Goal: Task Accomplishment & Management: Manage account settings

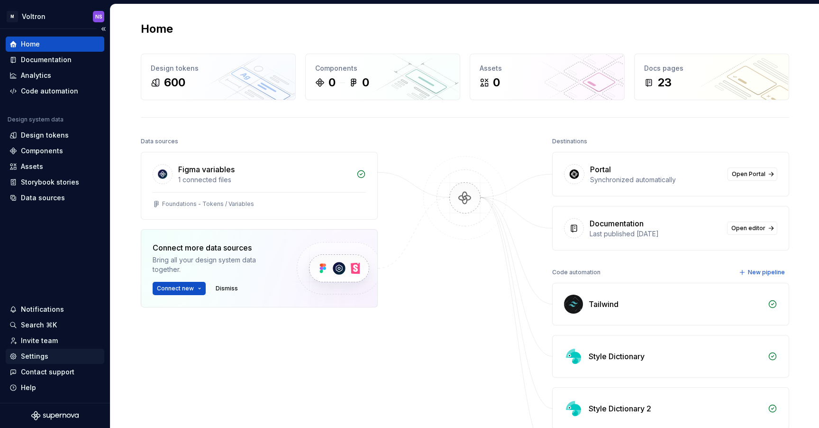
click at [64, 354] on div "Settings" at bounding box center [54, 355] width 91 height 9
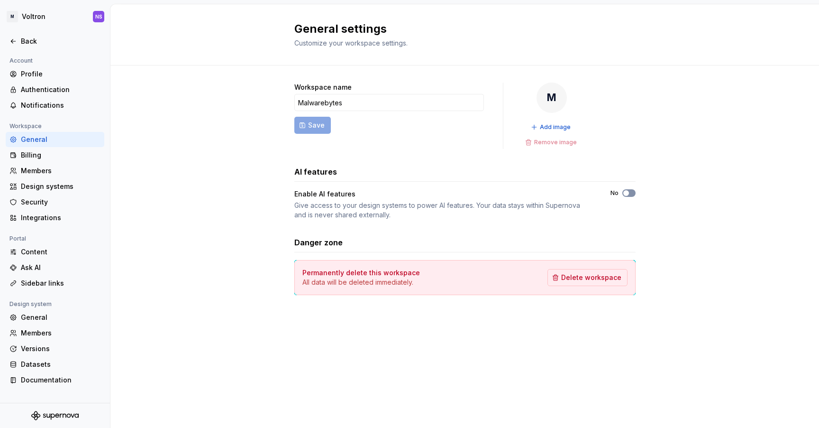
click at [627, 193] on span "button" at bounding box center [627, 193] width 6 height 6
click at [37, 267] on div "Ask AI" at bounding box center [61, 267] width 80 height 9
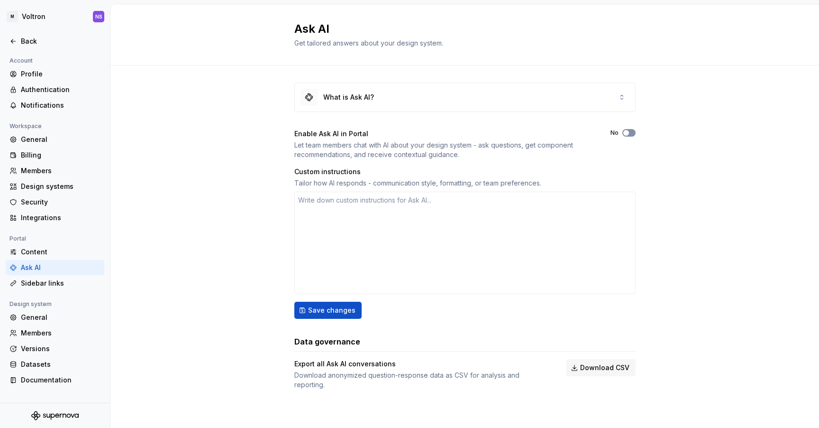
click at [634, 134] on button "No" at bounding box center [629, 133] width 13 height 8
click at [355, 311] on button "Save changes" at bounding box center [327, 310] width 67 height 17
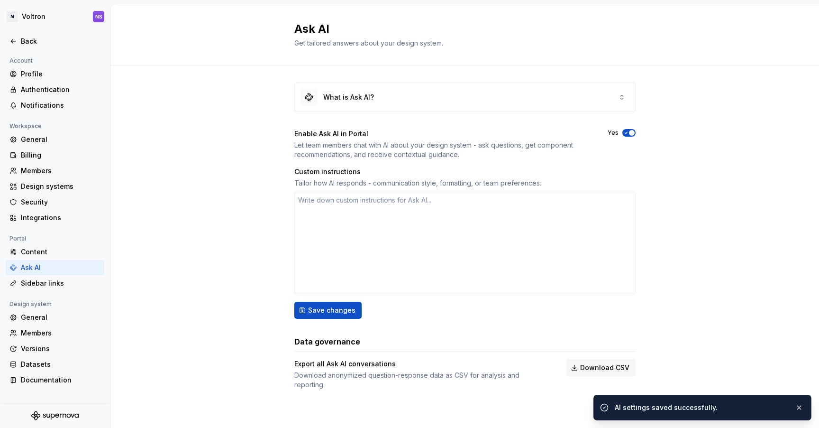
click at [157, 270] on div "What is Ask AI? Enable Ask AI in Portal Let team members chat with AI about you…" at bounding box center [464, 245] width 709 height 360
click at [352, 92] on div "What is Ask AI?" at bounding box center [348, 96] width 51 height 9
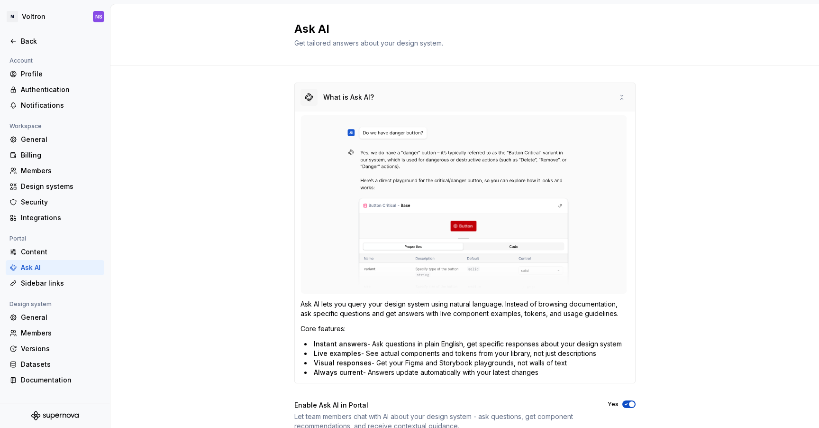
type textarea "*"
click at [194, 150] on div "What is Ask AI? Ask AI lets you query your design system using natural language…" at bounding box center [464, 380] width 709 height 631
click at [30, 39] on div "Back" at bounding box center [61, 41] width 80 height 9
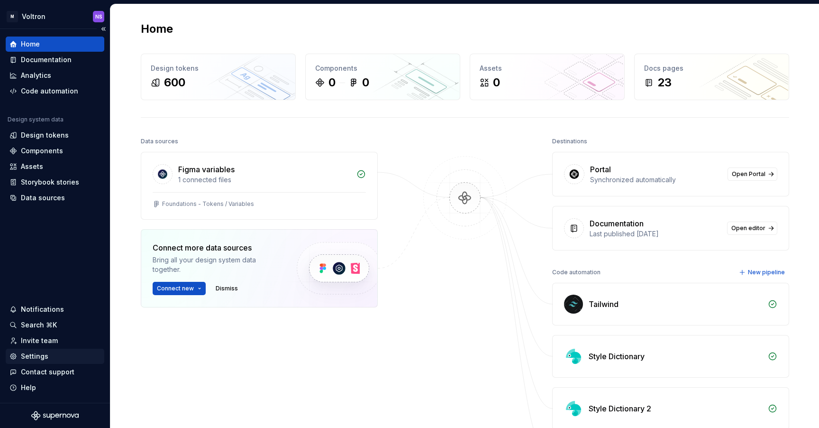
click at [50, 358] on div "Settings" at bounding box center [54, 355] width 91 height 9
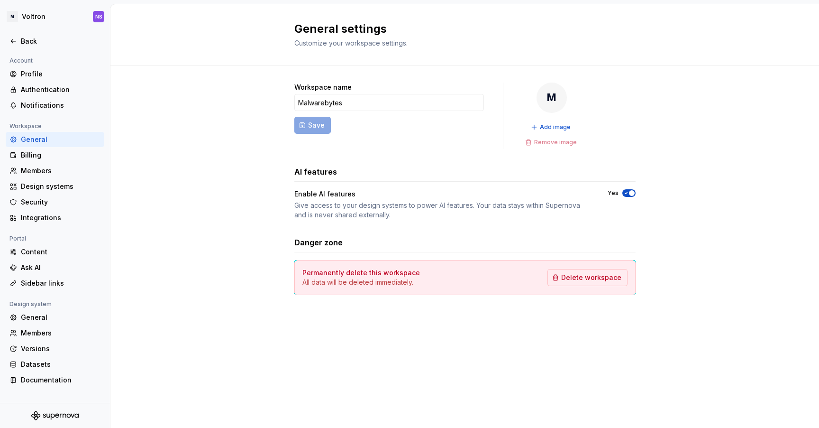
click at [467, 202] on div "Give access to your design systems to power AI features. Your data stays within…" at bounding box center [442, 210] width 296 height 19
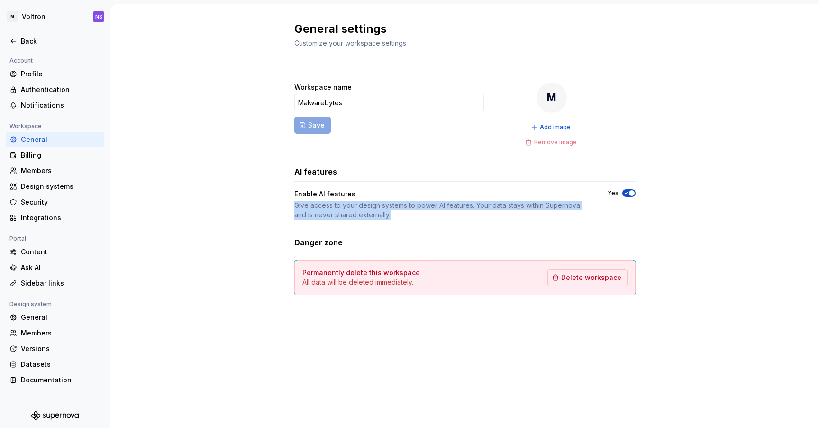
click at [467, 202] on div "Give access to your design systems to power AI features. Your data stays within…" at bounding box center [442, 210] width 296 height 19
click at [22, 44] on div "Back" at bounding box center [61, 41] width 80 height 9
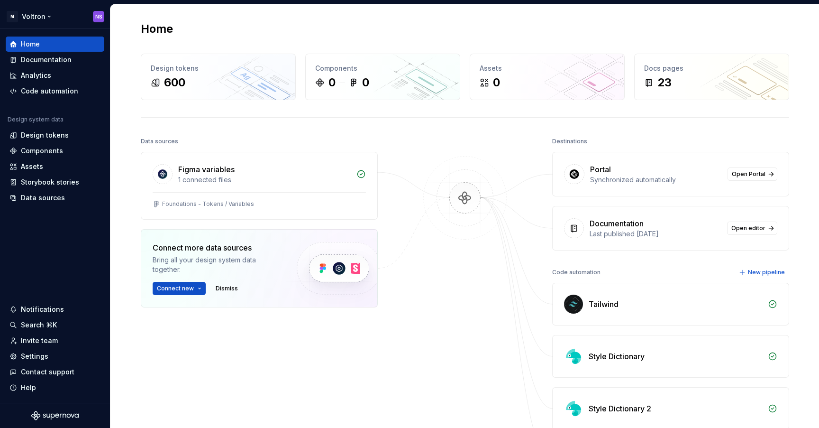
click at [51, 17] on html "M Voltron NS Home Documentation Analytics Code automation Design system data De…" at bounding box center [409, 214] width 819 height 428
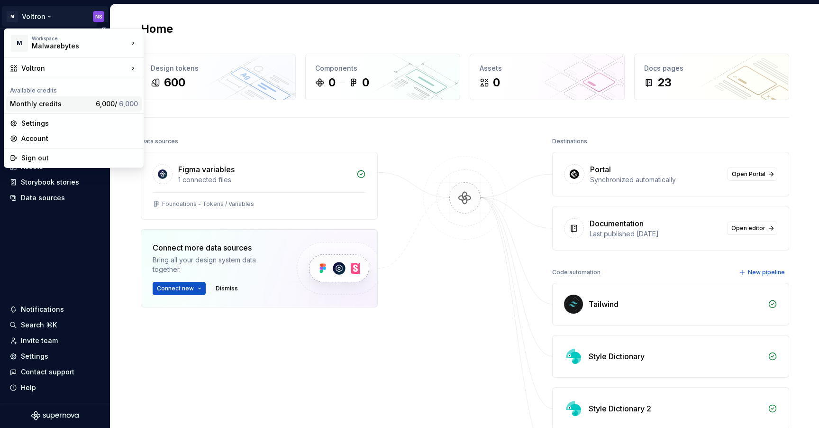
click at [52, 106] on div "Monthly credits" at bounding box center [51, 103] width 82 height 9
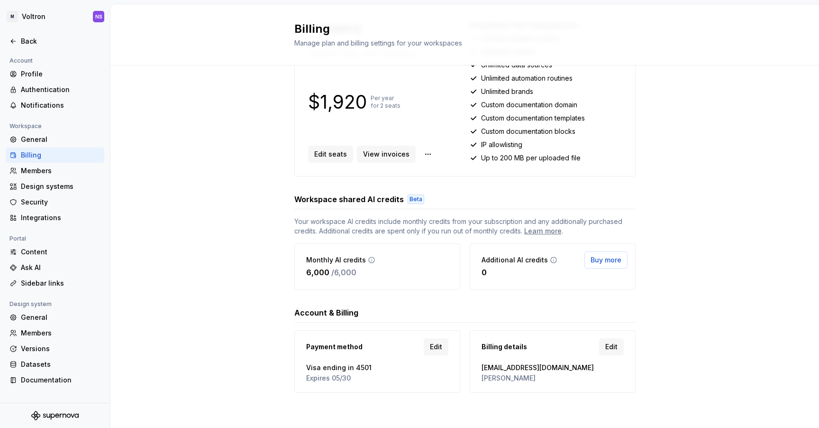
scroll to position [146, 0]
drag, startPoint x: 362, startPoint y: 268, endPoint x: 299, endPoint y: 270, distance: 63.1
click at [298, 270] on div "Monthly AI credits 6,000 / 6,000" at bounding box center [377, 265] width 166 height 46
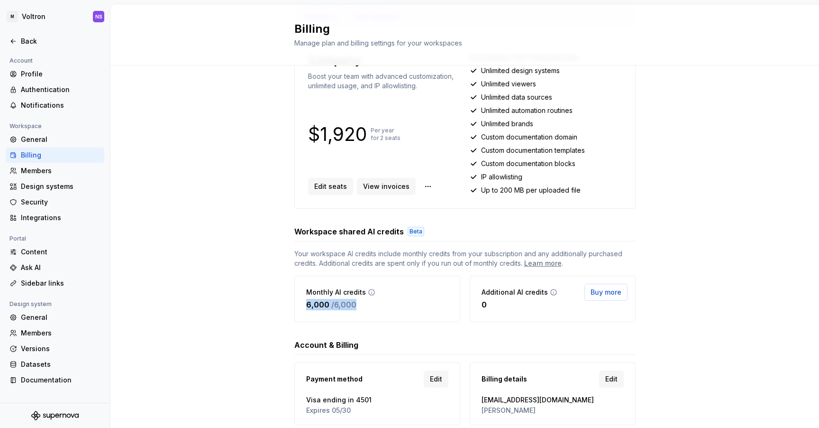
scroll to position [105, 0]
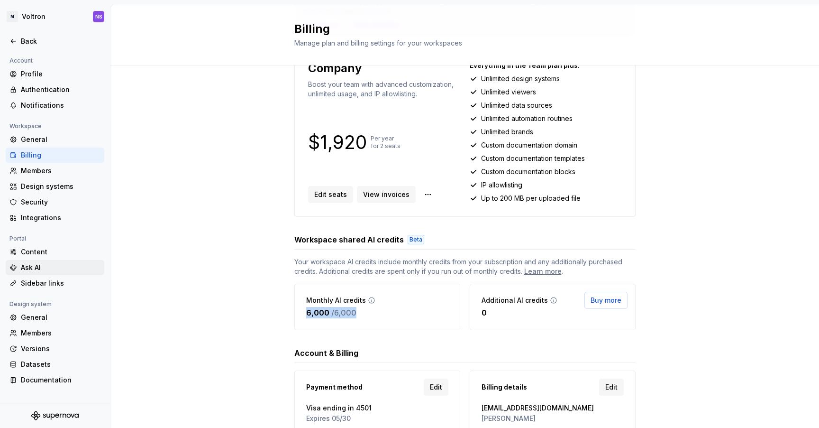
click at [55, 269] on div "Ask AI" at bounding box center [61, 267] width 80 height 9
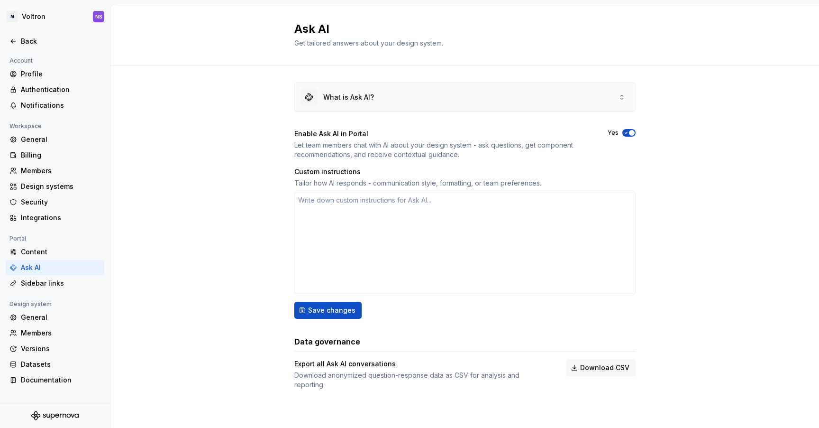
click at [356, 97] on div "What is Ask AI?" at bounding box center [348, 96] width 51 height 9
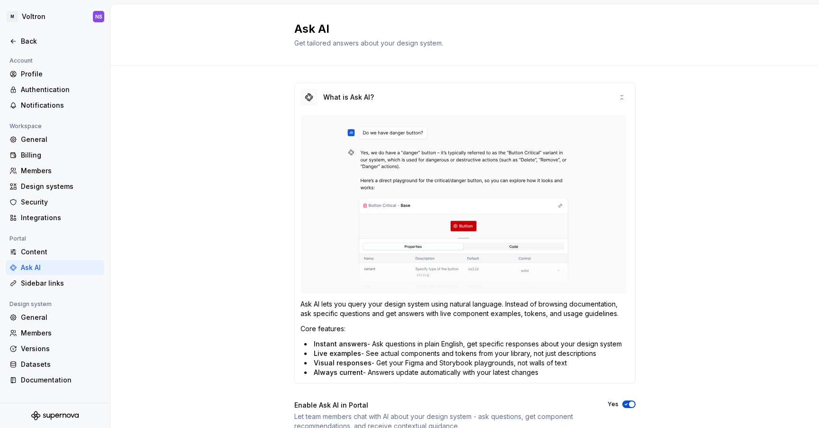
click at [371, 138] on img at bounding box center [464, 204] width 327 height 178
click at [371, 133] on img at bounding box center [464, 204] width 327 height 178
drag, startPoint x: 348, startPoint y: 136, endPoint x: 286, endPoint y: 147, distance: 63.2
click at [348, 136] on img at bounding box center [464, 204] width 327 height 178
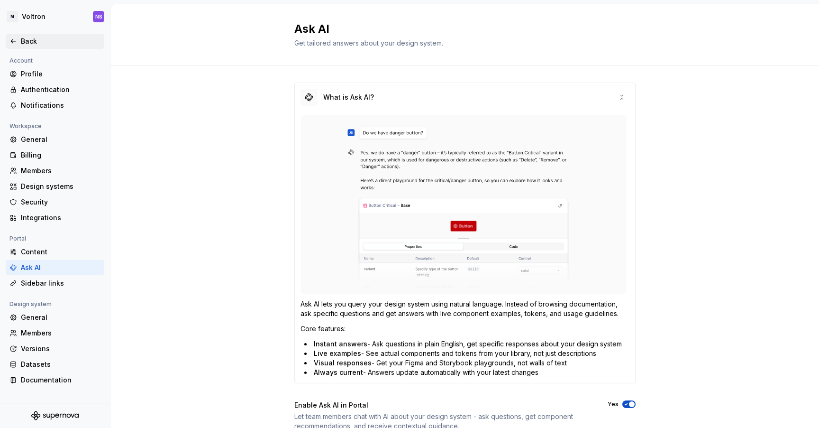
click at [25, 42] on div "Back" at bounding box center [61, 41] width 80 height 9
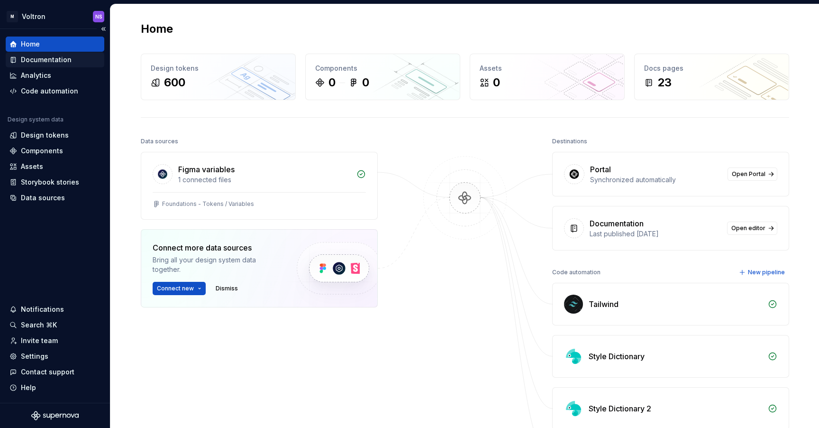
click at [43, 59] on div "Documentation" at bounding box center [46, 59] width 51 height 9
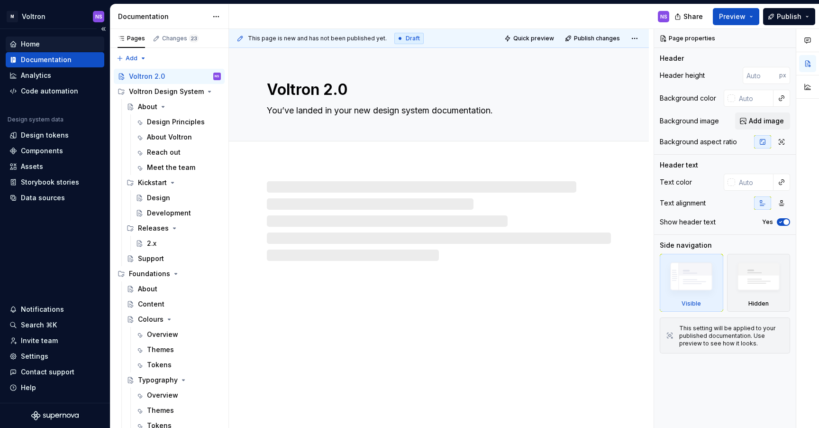
click at [41, 44] on div "Home" at bounding box center [54, 43] width 91 height 9
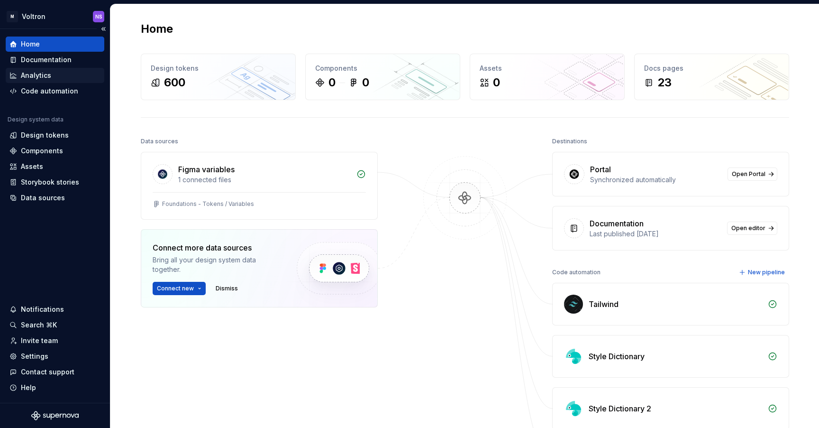
click at [42, 69] on div "Analytics" at bounding box center [55, 75] width 99 height 15
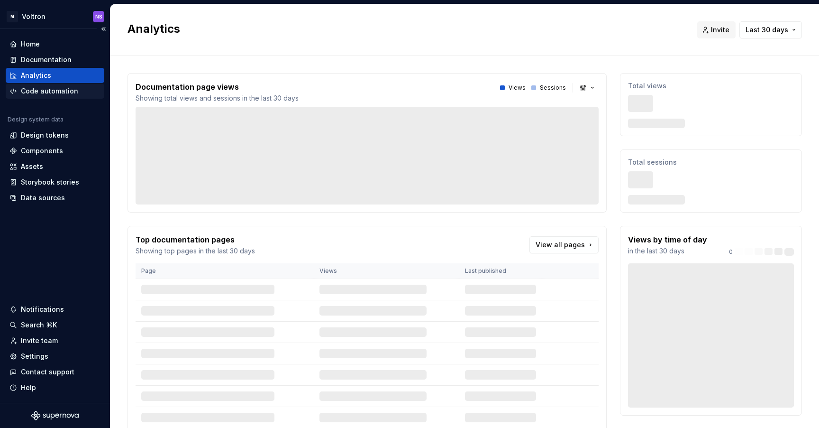
click at [40, 92] on div "Code automation" at bounding box center [49, 90] width 57 height 9
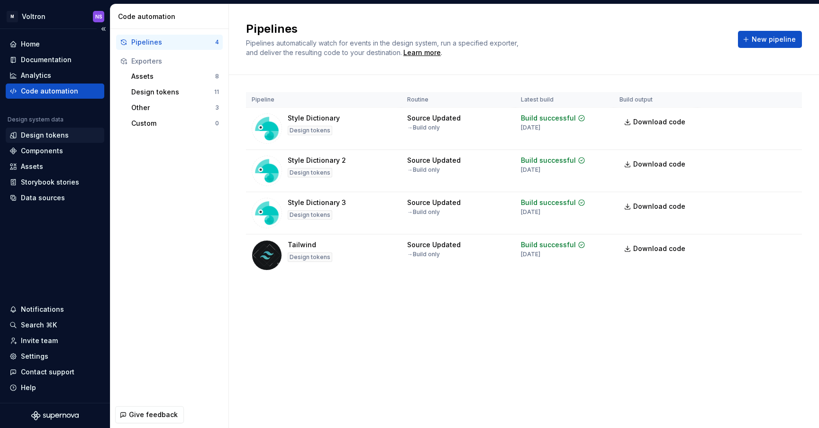
click at [44, 139] on div "Design tokens" at bounding box center [45, 134] width 48 height 9
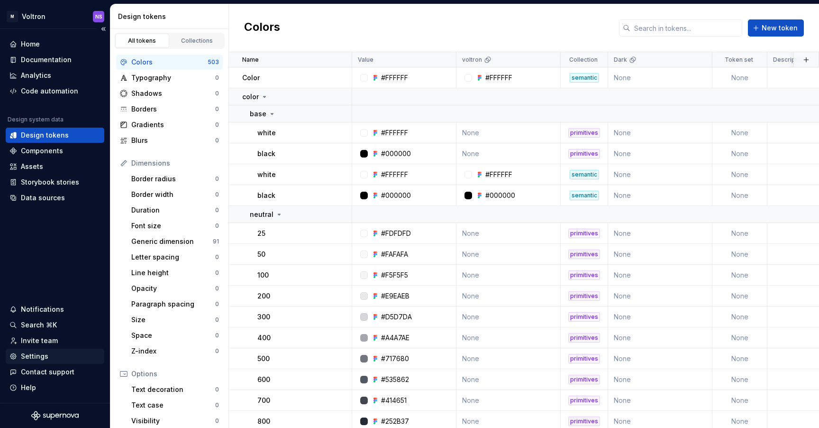
click at [36, 356] on div "Settings" at bounding box center [35, 355] width 28 height 9
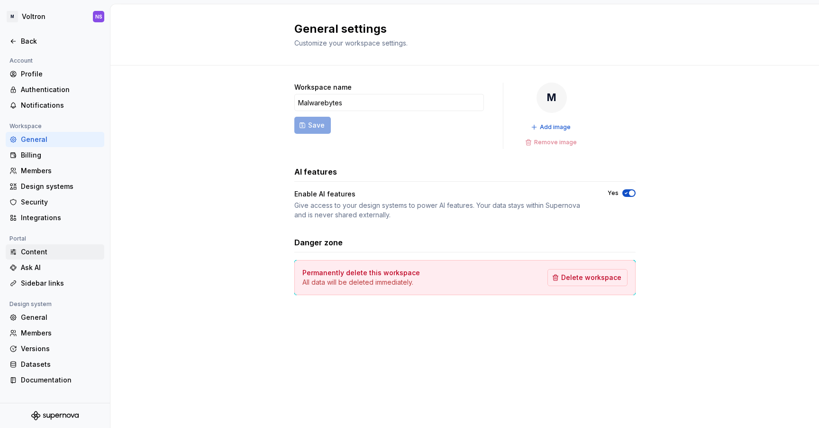
click at [41, 248] on div "Content" at bounding box center [61, 251] width 80 height 9
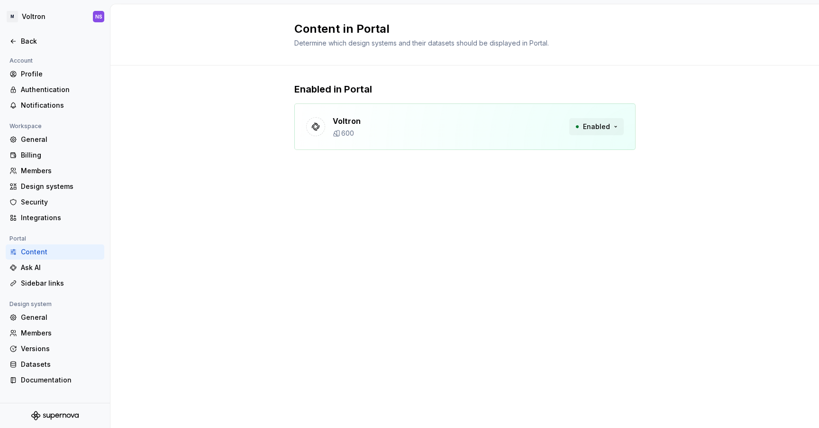
click at [610, 126] on span "Enabled" at bounding box center [596, 126] width 27 height 9
drag, startPoint x: 659, startPoint y: 122, endPoint x: 596, endPoint y: 123, distance: 62.6
click at [658, 122] on div "Enabled in Portal Voltron 600 Enabled" at bounding box center [464, 125] width 709 height 120
click at [344, 129] on p "600" at bounding box center [347, 133] width 13 height 9
click at [344, 118] on p "Voltron" at bounding box center [347, 120] width 28 height 11
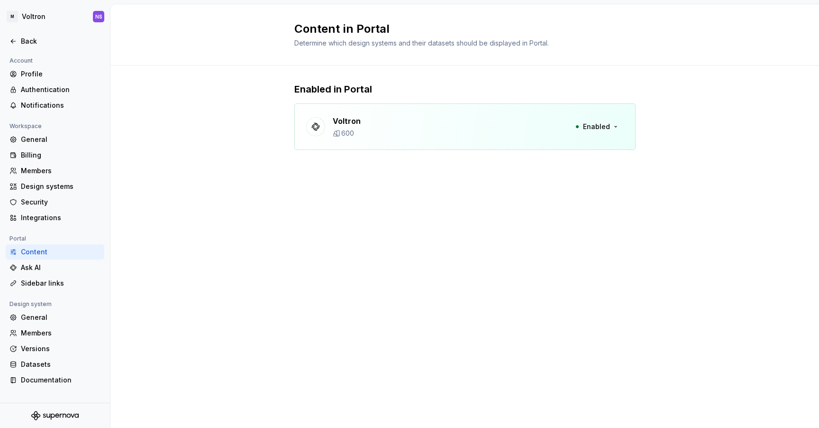
click at [312, 127] on icon at bounding box center [315, 126] width 7 height 7
click at [40, 283] on div "Sidebar links" at bounding box center [61, 282] width 80 height 9
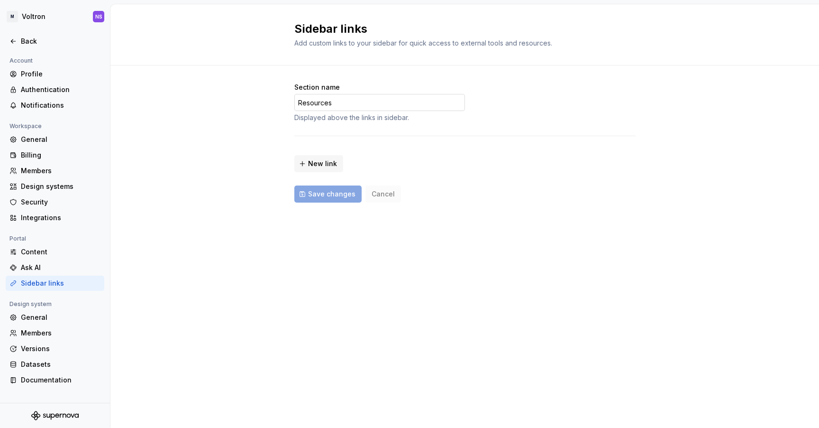
click at [321, 98] on input "Resources" at bounding box center [379, 102] width 171 height 17
click at [316, 133] on div "Section name Resources Displayed above the links in sidebar. New link Save chan…" at bounding box center [464, 143] width 341 height 120
click at [308, 165] on button "New link" at bounding box center [318, 163] width 49 height 17
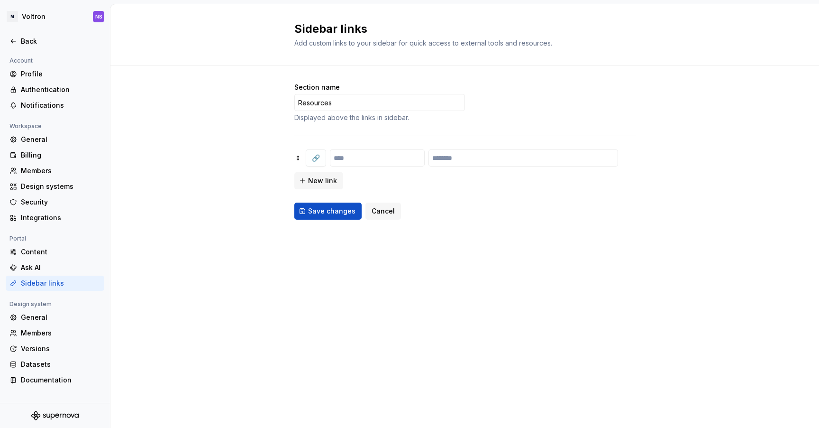
click at [395, 210] on button "Cancel" at bounding box center [384, 210] width 36 height 17
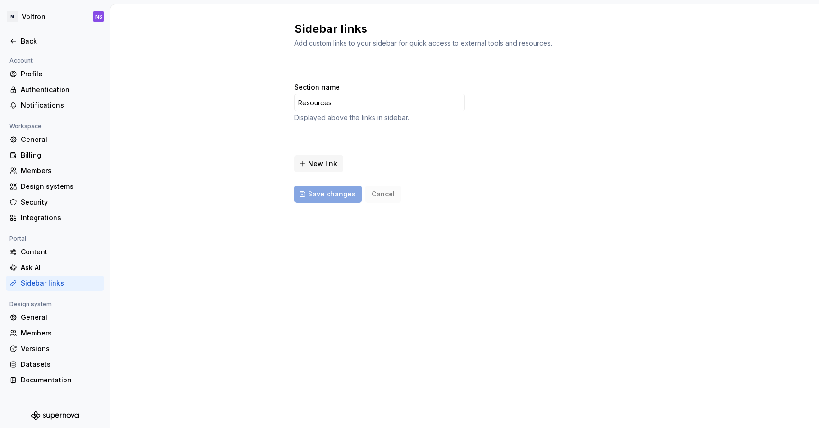
click at [21, 237] on div "Portal" at bounding box center [18, 238] width 24 height 11
click at [193, 220] on div "Section name Resources Displayed above the links in sidebar. New link Save chan…" at bounding box center [464, 151] width 709 height 173
click at [41, 265] on div "Ask AI" at bounding box center [61, 267] width 80 height 9
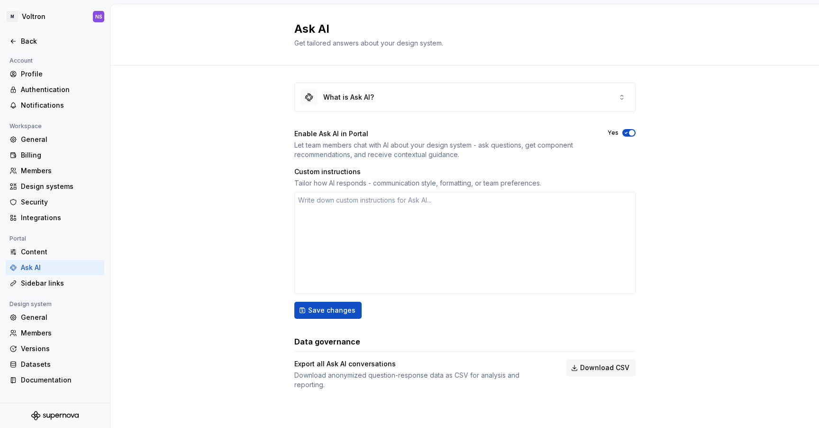
click at [624, 132] on icon "button" at bounding box center [627, 133] width 8 height 6
click at [632, 133] on button "No" at bounding box center [629, 133] width 13 height 8
click at [346, 313] on span "Save changes" at bounding box center [331, 309] width 47 height 9
click at [33, 17] on html "M Voltron NS Back Account Profile Authentication Notifications Workspace Genera…" at bounding box center [409, 214] width 819 height 428
type textarea "*"
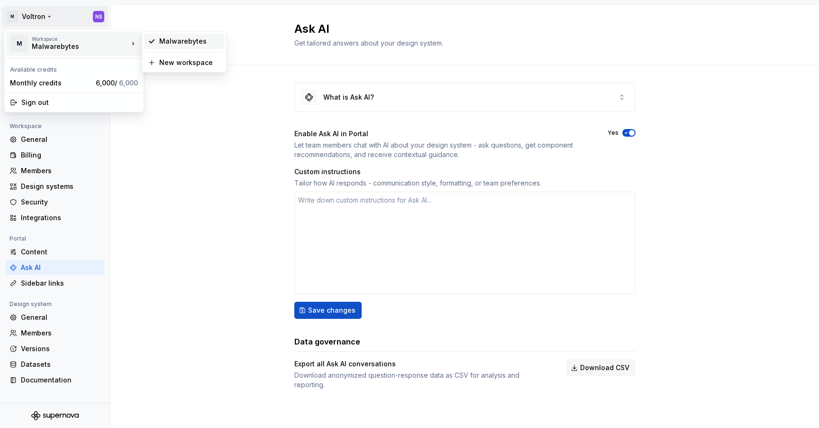
click at [185, 41] on div "Malwarebytes" at bounding box center [190, 41] width 62 height 9
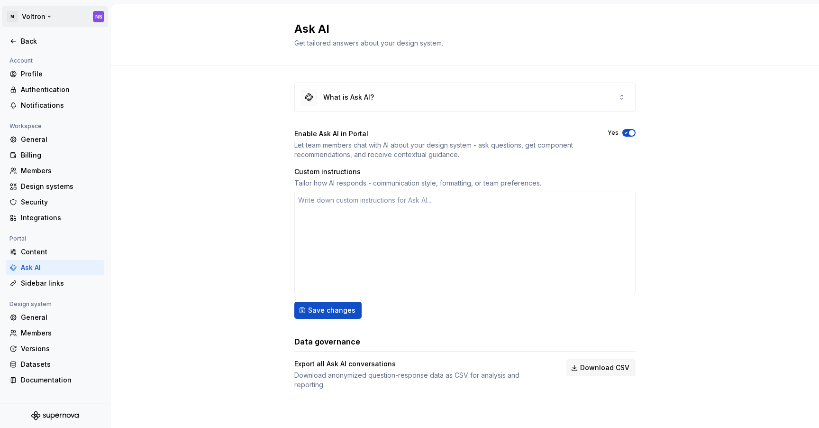
click at [59, 15] on html "M Voltron NS Back Account Profile Authentication Notifications Workspace Genera…" at bounding box center [409, 214] width 819 height 428
click at [55, 83] on div "Monthly credits" at bounding box center [51, 82] width 82 height 9
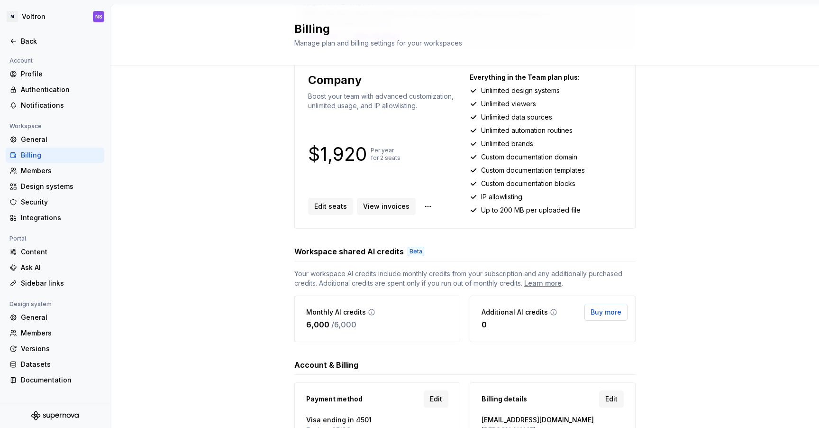
scroll to position [146, 0]
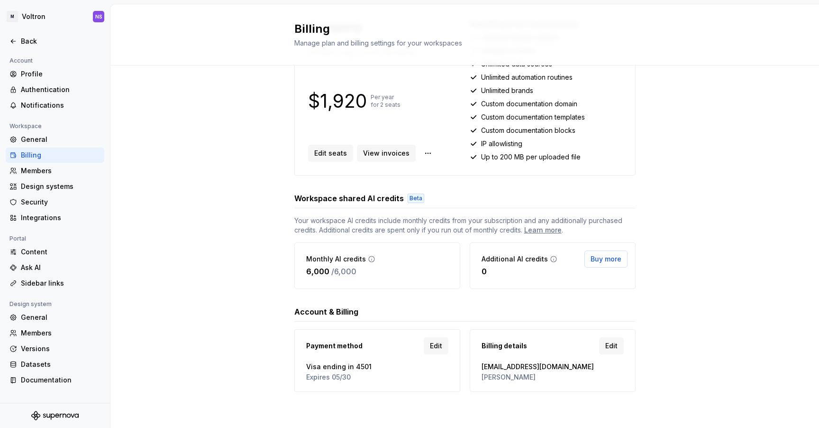
click at [364, 252] on div "Monthly AI credits 6,000 / 6,000" at bounding box center [377, 265] width 166 height 46
click at [344, 268] on p "/ 6,000" at bounding box center [343, 271] width 25 height 11
click at [370, 261] on icon at bounding box center [372, 259] width 8 height 8
click at [245, 244] on div "Upgrade to Enterprise Want extended support, platform onboarding, a dedicated a…" at bounding box center [464, 173] width 709 height 508
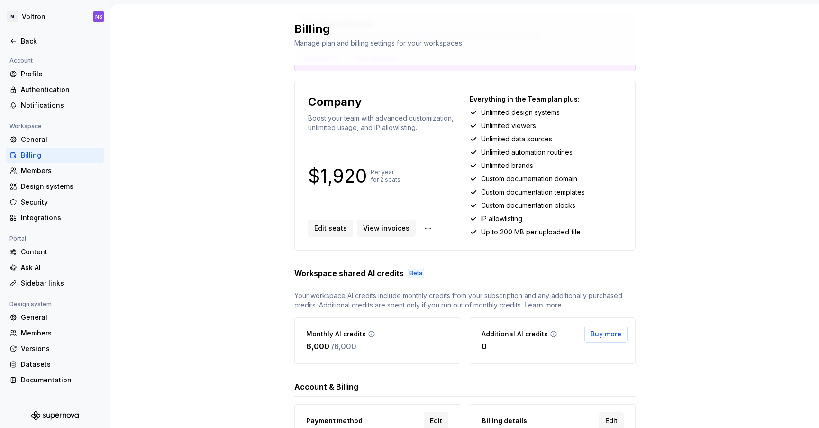
scroll to position [0, 0]
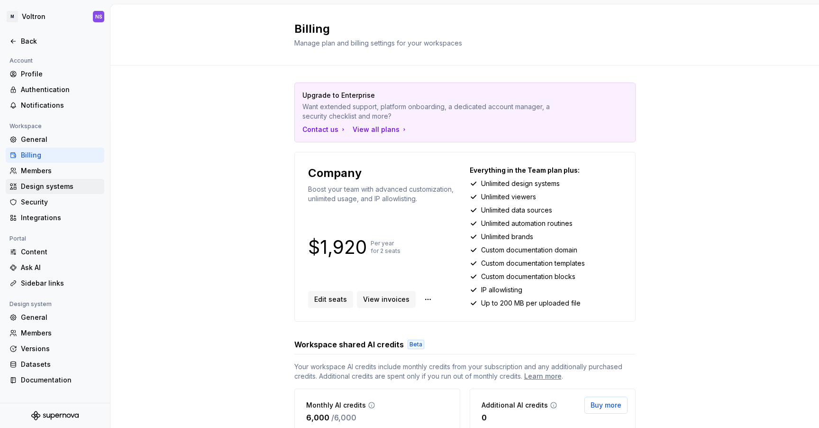
click at [67, 186] on div "Design systems" at bounding box center [61, 186] width 80 height 9
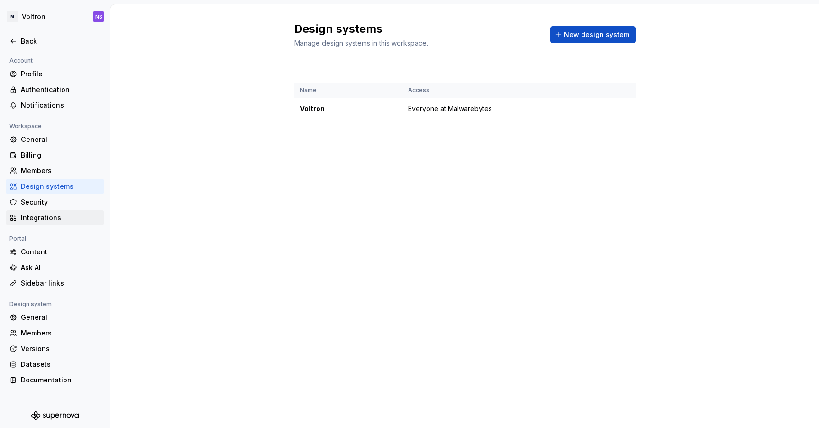
click at [64, 219] on div "Integrations" at bounding box center [61, 217] width 80 height 9
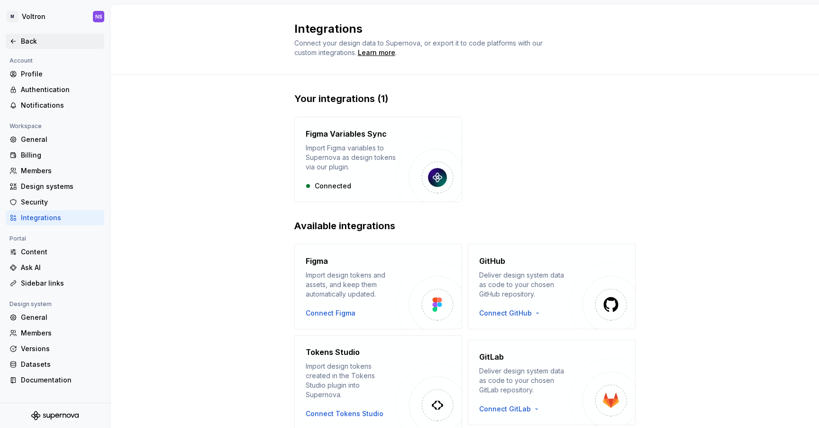
click at [27, 42] on div "Back" at bounding box center [61, 41] width 80 height 9
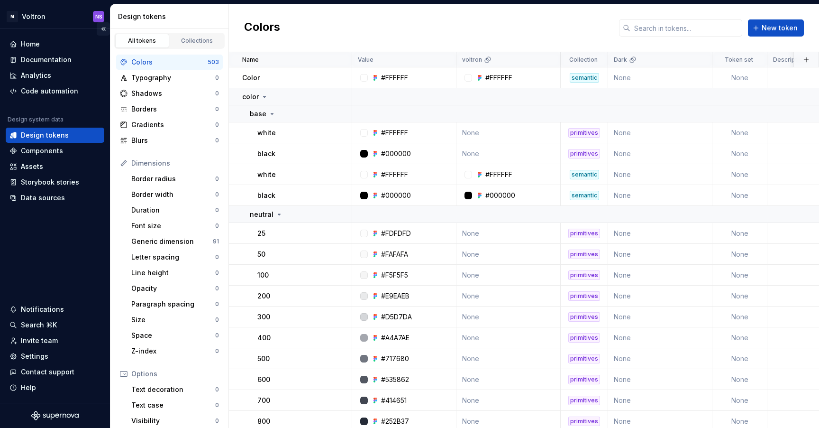
click at [102, 29] on button "Collapse sidebar" at bounding box center [103, 28] width 13 height 13
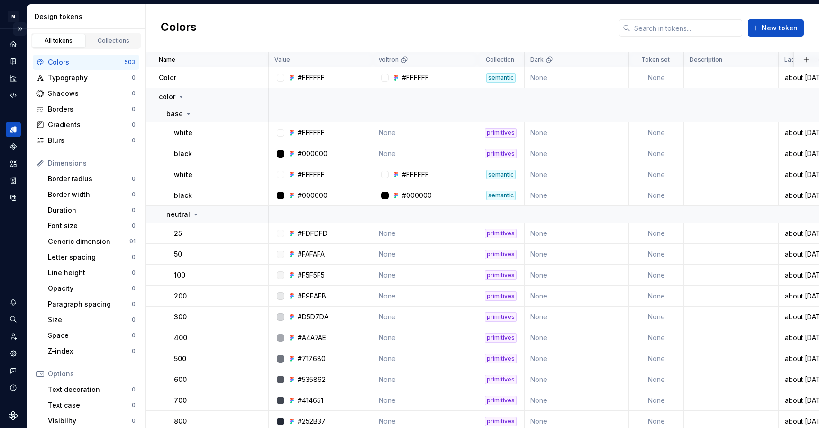
click at [18, 26] on button "Expand sidebar" at bounding box center [19, 28] width 13 height 13
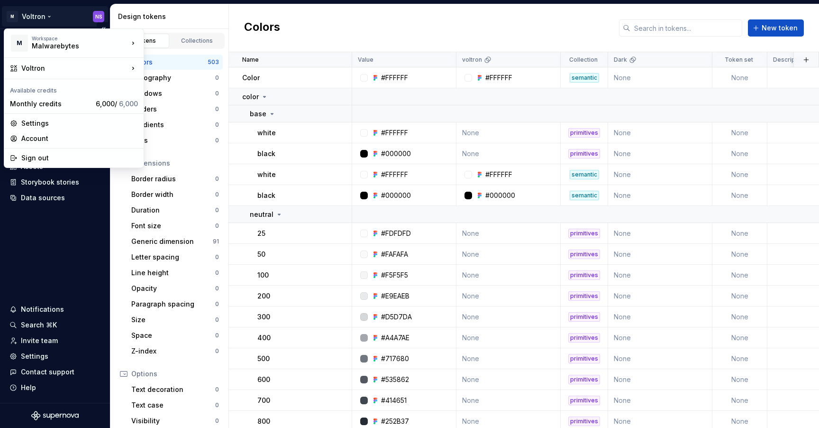
click at [38, 15] on html "M Voltron NS Home Documentation Analytics Code automation Design system data De…" at bounding box center [409, 214] width 819 height 428
click at [51, 136] on div "Account" at bounding box center [79, 138] width 117 height 9
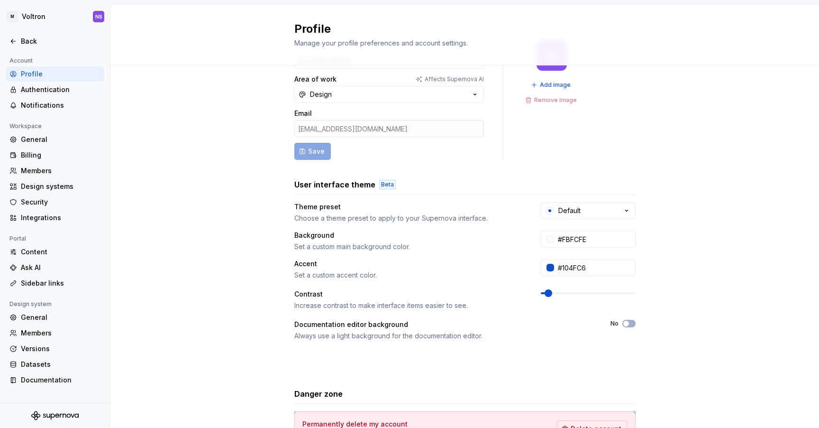
scroll to position [43, 0]
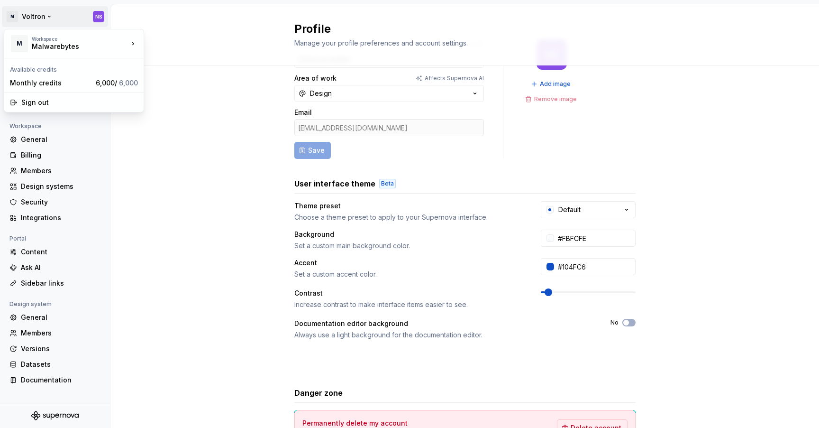
click at [37, 13] on html "M Voltron NS Back Account Profile Authentication Notifications Workspace Genera…" at bounding box center [409, 214] width 819 height 428
click at [36, 104] on div "Sign out" at bounding box center [79, 102] width 117 height 9
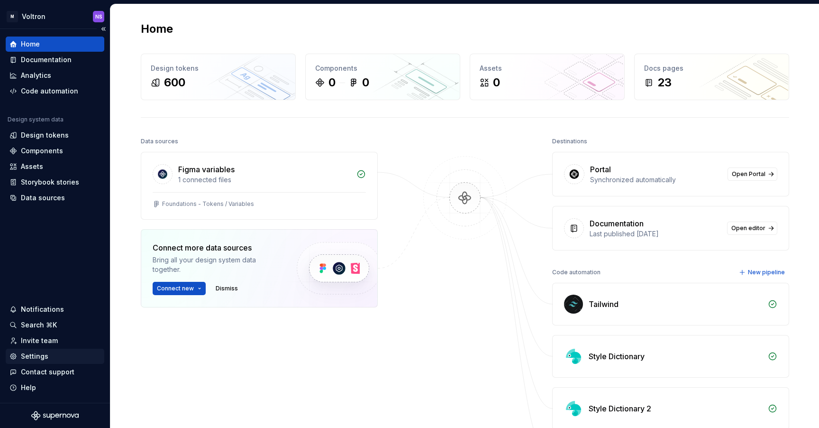
click at [46, 359] on div "Settings" at bounding box center [54, 355] width 91 height 9
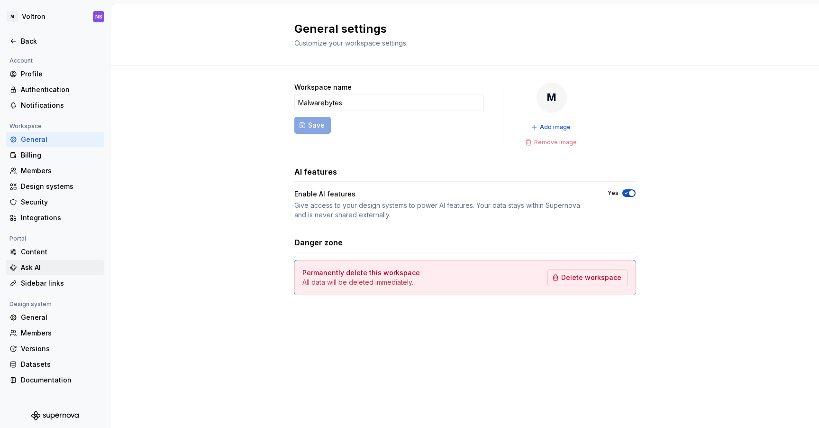
drag, startPoint x: 37, startPoint y: 268, endPoint x: 44, endPoint y: 268, distance: 6.7
click at [626, 193] on icon "button" at bounding box center [627, 193] width 8 height 6
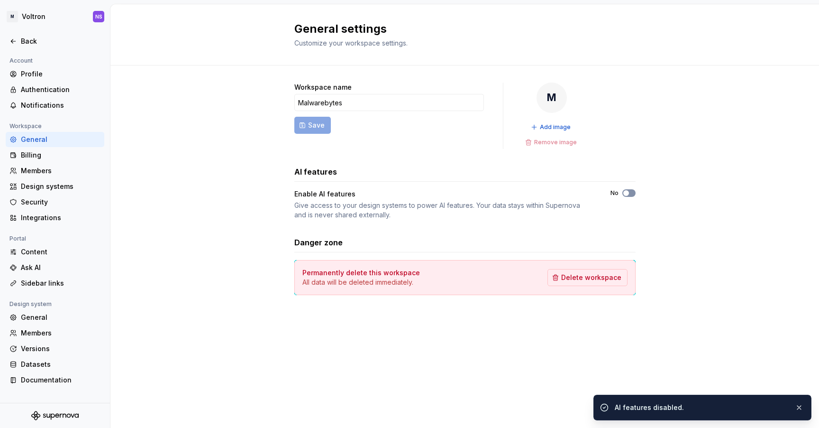
click at [627, 193] on span "button" at bounding box center [627, 193] width 6 height 6
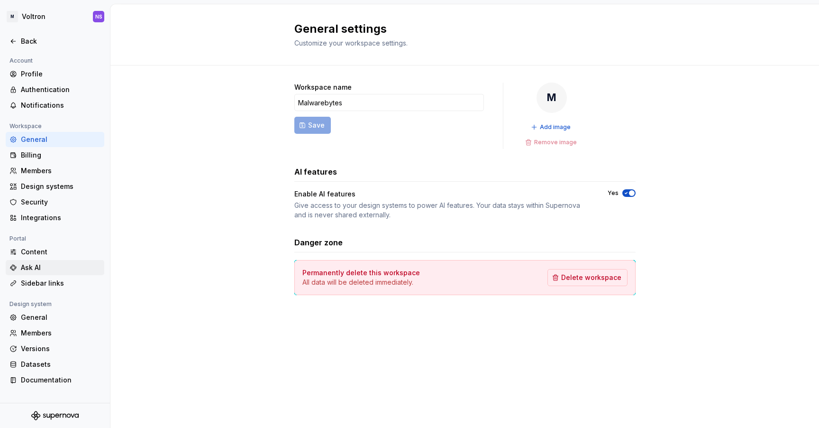
click at [43, 264] on div "Ask AI" at bounding box center [61, 267] width 80 height 9
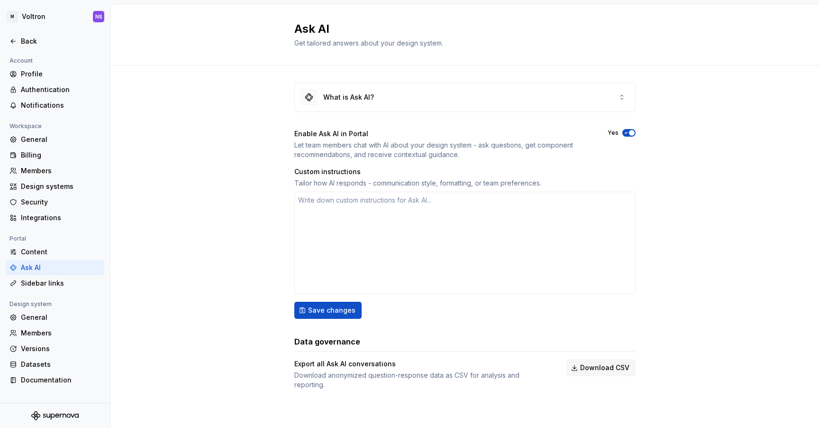
click at [628, 134] on icon "button" at bounding box center [627, 133] width 8 height 6
click at [336, 313] on span "Save changes" at bounding box center [331, 309] width 47 height 9
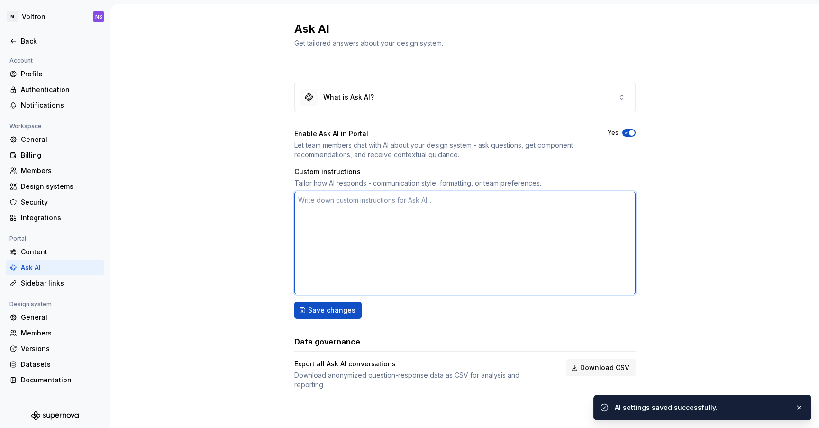
click at [358, 217] on textarea at bounding box center [464, 243] width 341 height 102
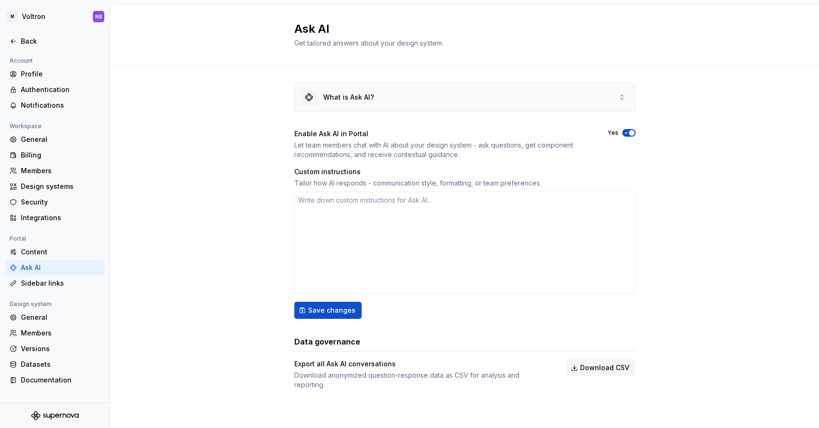
click at [469, 104] on div "What is Ask AI?" at bounding box center [465, 97] width 340 height 28
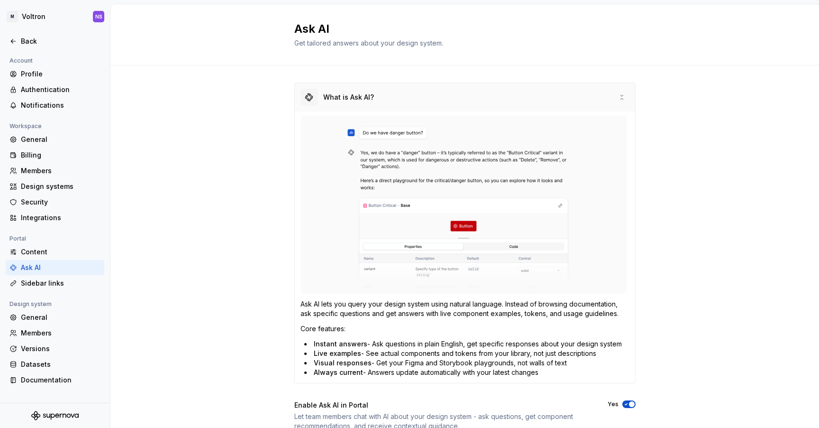
click at [468, 104] on div "What is Ask AI?" at bounding box center [465, 97] width 340 height 28
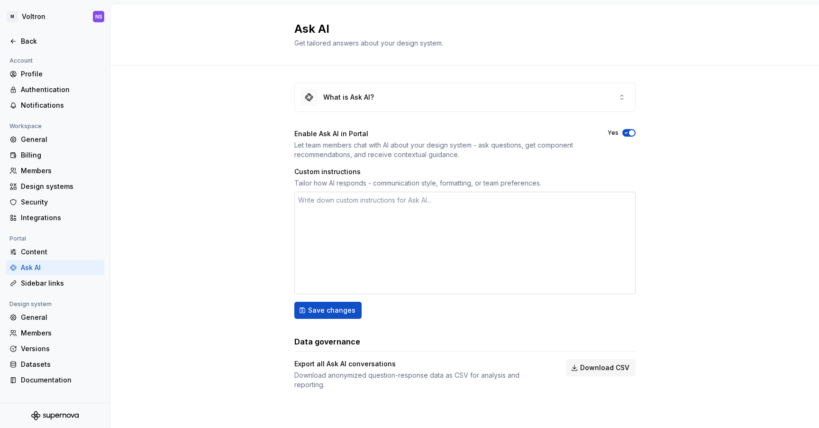
click at [427, 208] on textarea at bounding box center [464, 243] width 341 height 102
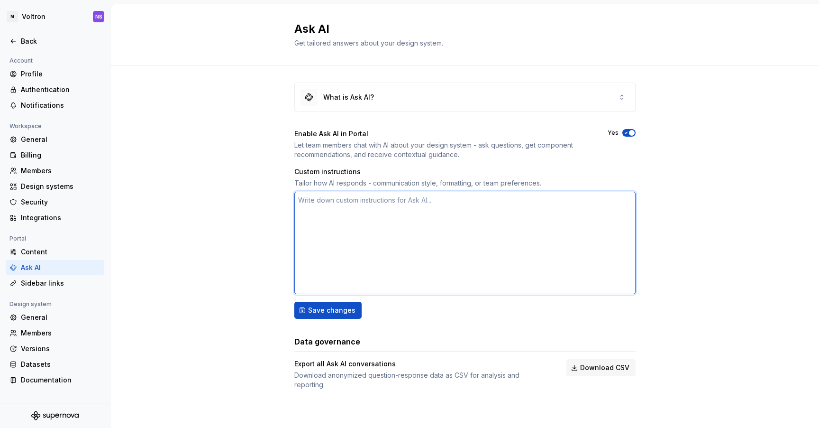
type textarea "*"
